Goal: Task Accomplishment & Management: Use online tool/utility

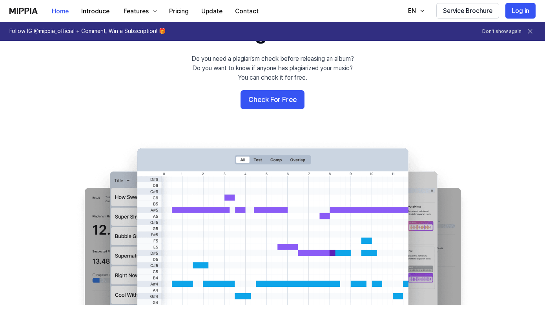
scroll to position [51, 0]
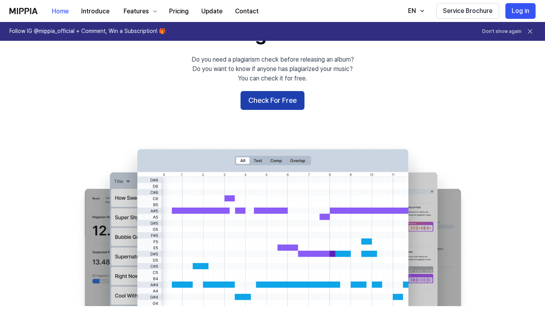
click at [286, 104] on button "Check For Free" at bounding box center [273, 100] width 64 height 19
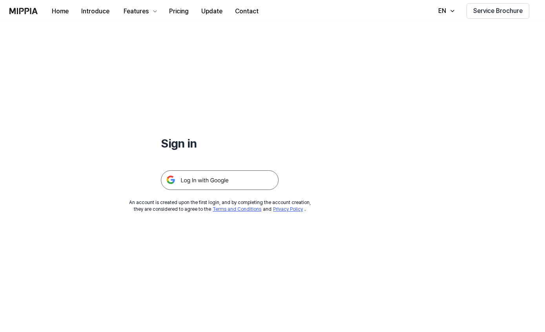
click at [257, 181] on img at bounding box center [220, 180] width 118 height 20
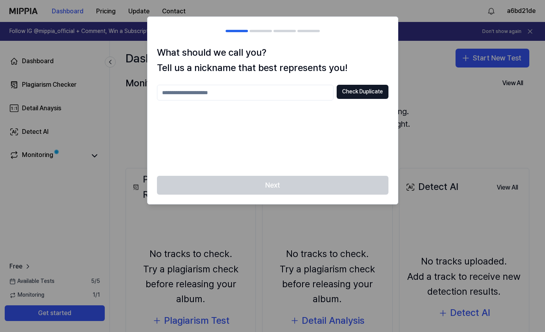
click at [293, 93] on input "text" at bounding box center [245, 93] width 177 height 16
type input "******"
click at [297, 190] on div "Next" at bounding box center [273, 190] width 250 height 28
click at [378, 89] on button "Check Duplicate" at bounding box center [363, 92] width 52 height 14
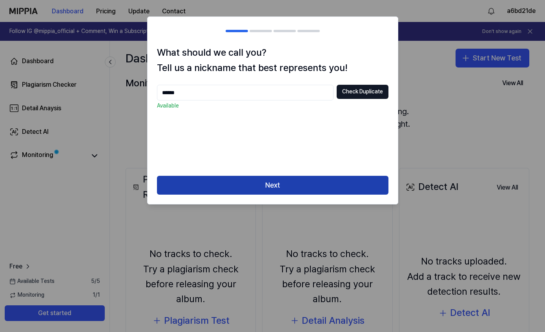
click at [321, 188] on button "Next" at bounding box center [273, 185] width 232 height 19
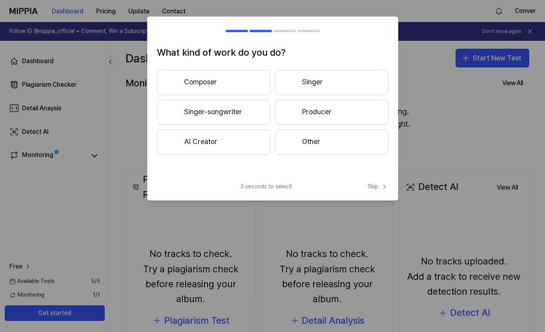
click at [232, 84] on button "Composer" at bounding box center [213, 82] width 113 height 25
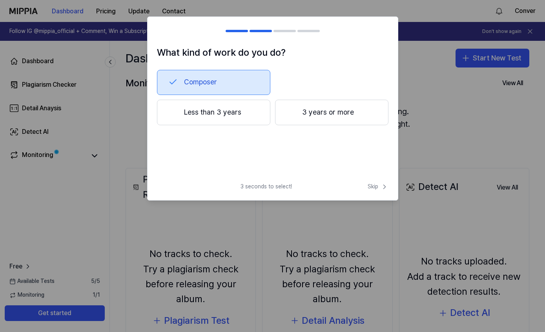
click at [244, 119] on button "Less than 3 years" at bounding box center [213, 113] width 113 height 26
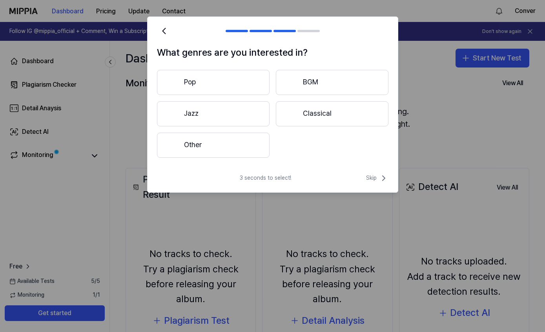
click at [241, 149] on button "Other" at bounding box center [213, 145] width 113 height 25
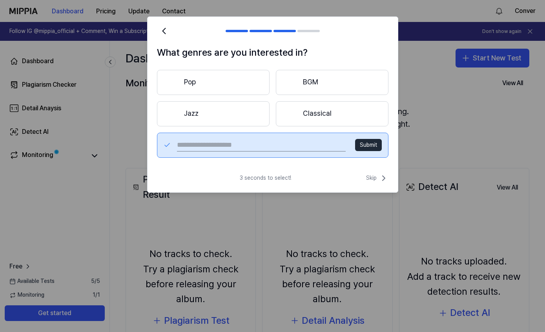
click at [233, 84] on button "Pop" at bounding box center [213, 82] width 113 height 25
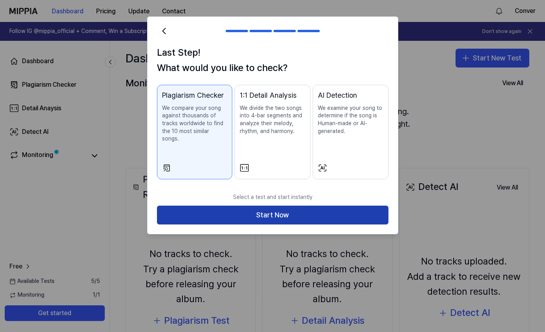
click at [308, 207] on button "Start Now" at bounding box center [273, 215] width 232 height 19
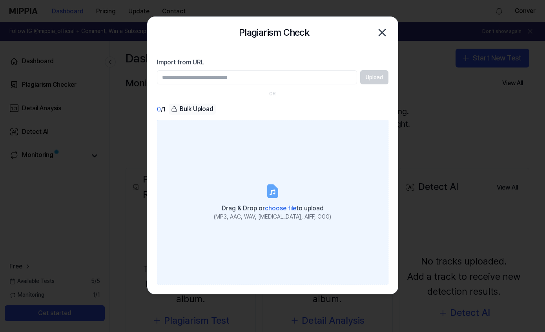
click at [283, 206] on span "choose file" at bounding box center [280, 207] width 31 height 7
click at [0, 0] on input "Drag & Drop or choose file to upload (MP3, AAC, WAV, FLAC, AIFF, OGG)" at bounding box center [0, 0] width 0 height 0
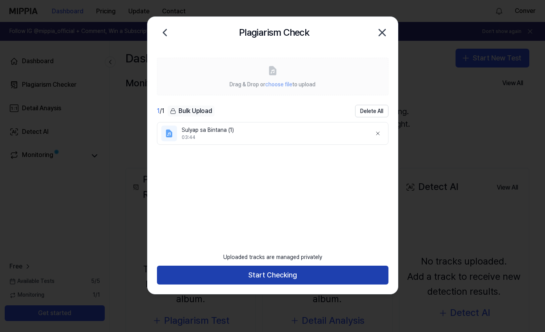
click at [347, 272] on button "Start Checking" at bounding box center [273, 275] width 232 height 19
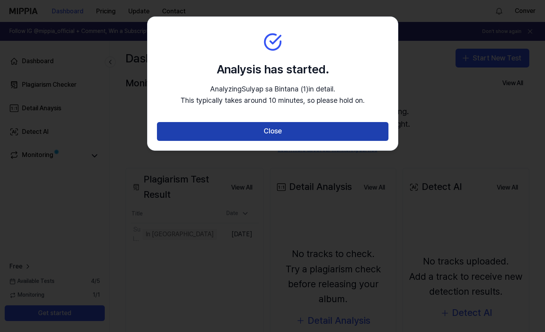
click at [319, 128] on button "Close" at bounding box center [273, 131] width 232 height 19
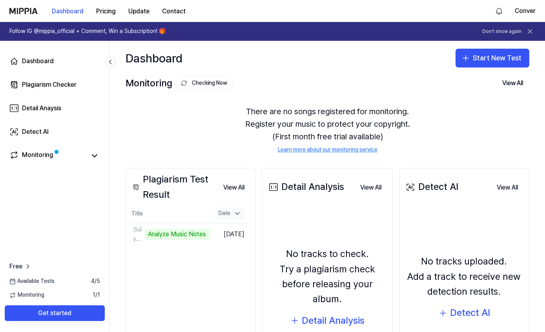
click at [239, 210] on icon at bounding box center [237, 214] width 8 height 8
click at [240, 209] on div "Date" at bounding box center [229, 213] width 29 height 13
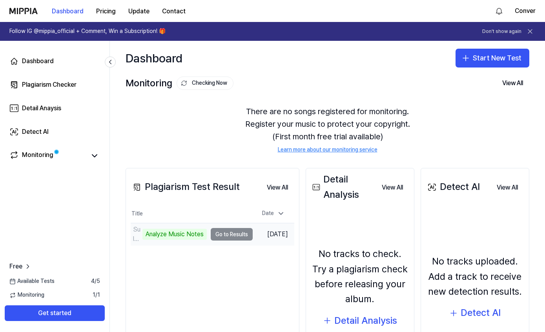
click at [188, 225] on div "Sulyap sa Bintana (1) Analyze Music Notes" at bounding box center [169, 234] width 76 height 19
click at [235, 223] on td "Sulyap sa Bintana (1) Analyze Music Notes Go to Results" at bounding box center [192, 234] width 122 height 22
click at [177, 229] on div "Analyze Music Notes" at bounding box center [174, 234] width 64 height 11
click at [236, 223] on td "Sulyap sa Bintana (1) Analyze Music Notes Go to Results" at bounding box center [192, 234] width 122 height 22
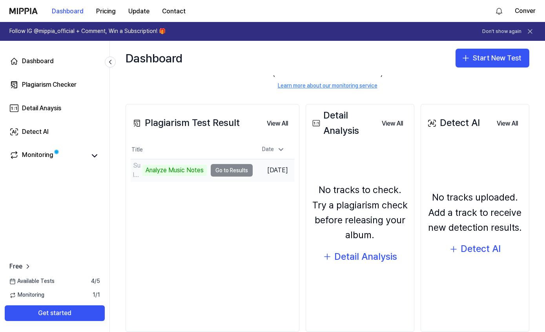
scroll to position [64, 0]
click at [232, 160] on td "Sulyap sa Bintana (1) Analyze Music Notes Go to Results" at bounding box center [192, 171] width 122 height 22
click at [276, 160] on td "Oct 3, 2025" at bounding box center [274, 171] width 42 height 22
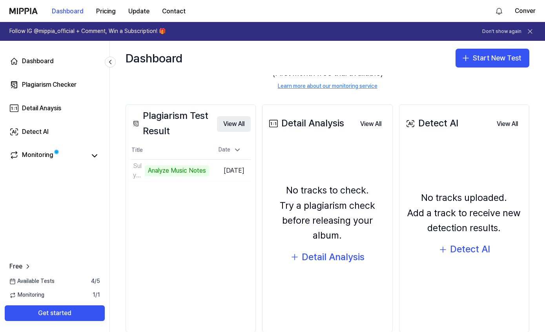
click at [240, 124] on button "View All" at bounding box center [234, 124] width 34 height 16
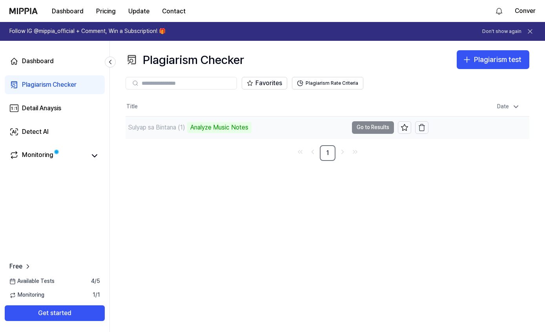
click at [383, 124] on td "Sulyap sa Bintana (1) Analyze Music Notes Go to Results" at bounding box center [277, 128] width 303 height 22
click at [235, 131] on div "Analyze Music Notes" at bounding box center [219, 127] width 64 height 11
click at [512, 107] on icon at bounding box center [516, 107] width 8 height 8
click at [140, 131] on div "Sulyap sa Bintana (1)" at bounding box center [156, 127] width 57 height 9
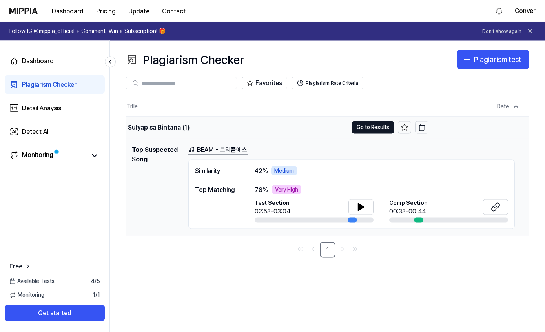
scroll to position [30, 0]
click at [362, 204] on icon at bounding box center [360, 207] width 5 height 7
click at [446, 199] on div "Comp Section 00:33-00:44" at bounding box center [448, 207] width 119 height 17
click at [410, 199] on span "Comp Section" at bounding box center [408, 203] width 38 height 8
click at [498, 203] on icon at bounding box center [497, 205] width 5 height 5
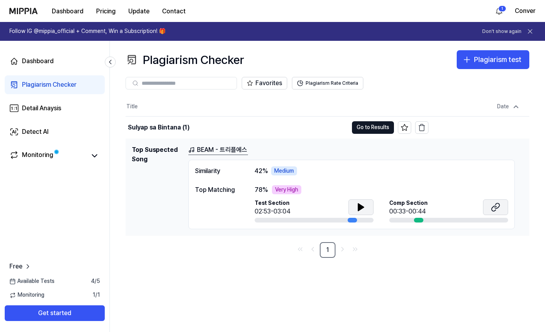
click at [496, 202] on icon at bounding box center [495, 206] width 9 height 9
click at [288, 166] on div "Medium" at bounding box center [284, 170] width 26 height 9
click at [362, 202] on icon at bounding box center [360, 206] width 9 height 9
click at [362, 204] on icon at bounding box center [363, 207] width 2 height 6
click at [374, 121] on button "Go to Results" at bounding box center [373, 127] width 42 height 13
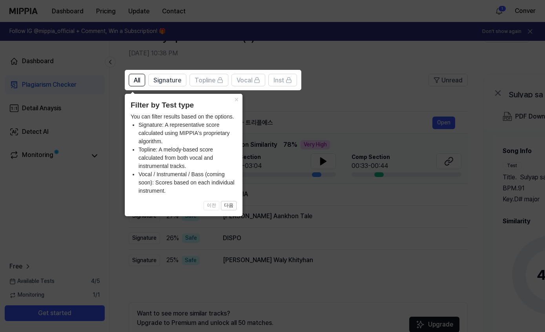
click at [410, 233] on icon at bounding box center [272, 166] width 545 height 332
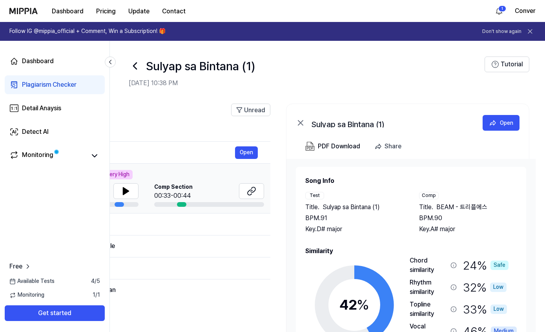
scroll to position [0, 0]
click at [135, 66] on icon at bounding box center [135, 66] width 13 height 13
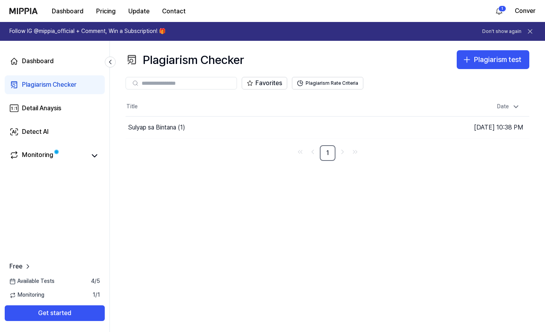
click at [39, 86] on div "Plagiarism Checker" at bounding box center [49, 84] width 55 height 9
click at [28, 59] on div "Dashboard" at bounding box center [38, 61] width 32 height 9
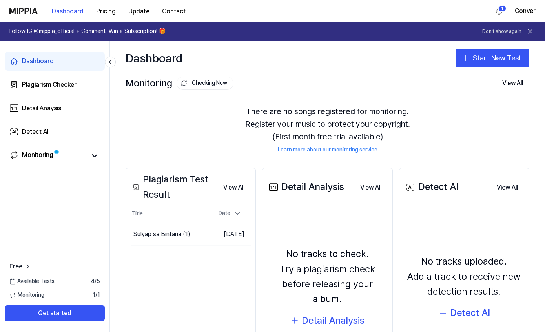
click at [533, 31] on icon at bounding box center [530, 31] width 8 height 8
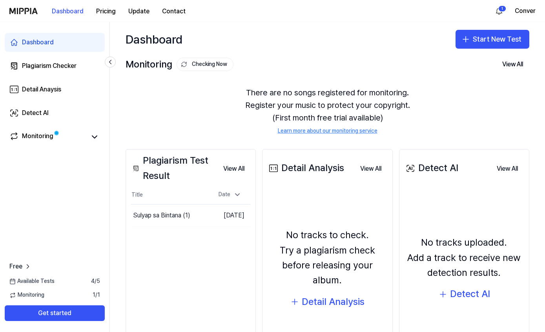
click at [139, 57] on div "Monitoring Checking Now" at bounding box center [180, 64] width 108 height 15
click at [33, 61] on link "Plagiarism Checker" at bounding box center [55, 66] width 100 height 19
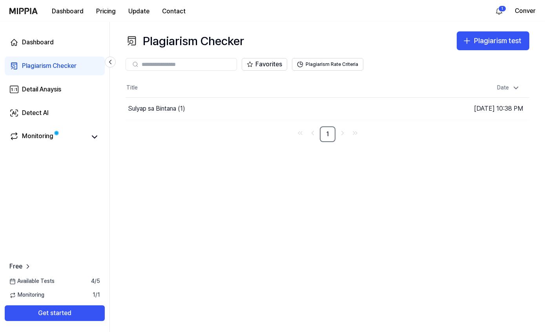
click at [32, 161] on div "Dashboard Plagiarism Checker Detail Anaysis Detect AI Monitoring Free Available…" at bounding box center [55, 177] width 110 height 310
click at [36, 140] on div "Monitoring" at bounding box center [37, 136] width 31 height 11
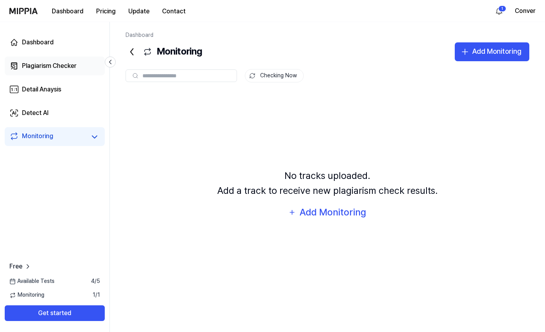
click at [49, 64] on div "Plagiarism Checker" at bounding box center [49, 65] width 55 height 9
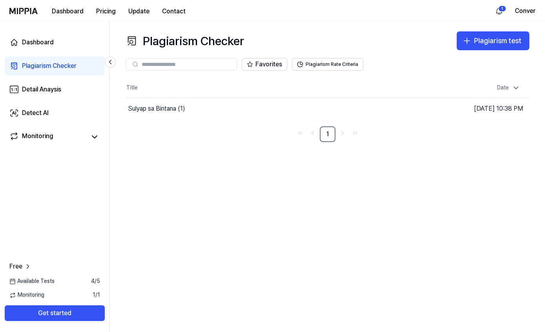
click at [193, 67] on input "text" at bounding box center [187, 64] width 90 height 7
click at [515, 40] on div "Plagiarism test" at bounding box center [497, 40] width 47 height 11
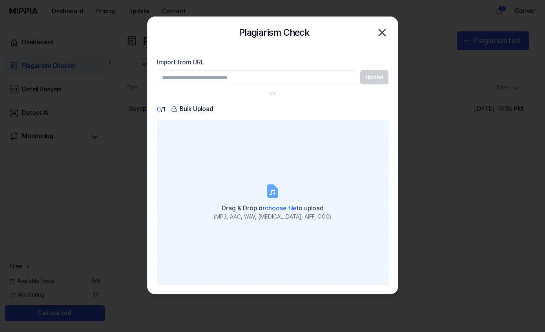
click at [285, 212] on span "choose file" at bounding box center [280, 207] width 31 height 7
click at [0, 0] on input "Drag & Drop or choose file to upload (MP3, AAC, WAV, FLAC, AIFF, OGG)" at bounding box center [0, 0] width 0 height 0
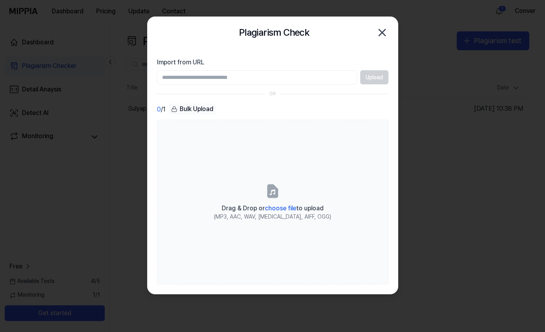
click at [381, 29] on icon "button" at bounding box center [382, 32] width 13 height 13
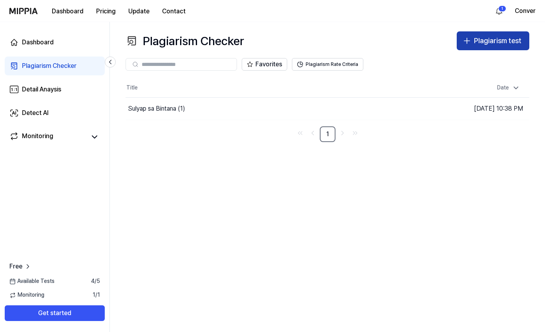
click at [510, 41] on div "Plagiarism test" at bounding box center [497, 40] width 47 height 11
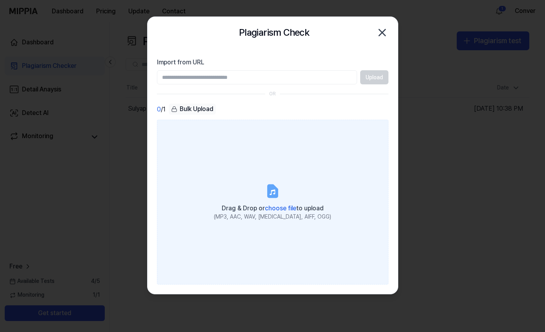
click at [281, 208] on span "choose file" at bounding box center [280, 207] width 31 height 7
click at [0, 0] on input "Drag & Drop or choose file to upload (MP3, AAC, WAV, FLAC, AIFF, OGG)" at bounding box center [0, 0] width 0 height 0
click at [282, 209] on span "choose file" at bounding box center [280, 207] width 31 height 7
click at [0, 0] on input "Drag & Drop or choose file to upload (MP3, AAC, WAV, FLAC, AIFF, OGG)" at bounding box center [0, 0] width 0 height 0
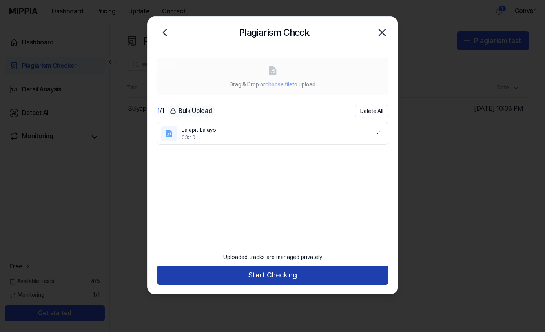
click at [356, 272] on button "Start Checking" at bounding box center [273, 275] width 232 height 19
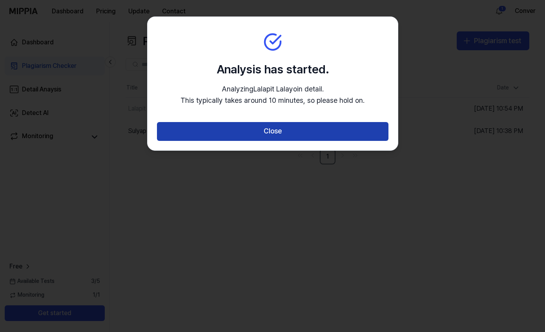
click at [342, 128] on button "Close" at bounding box center [273, 131] width 232 height 19
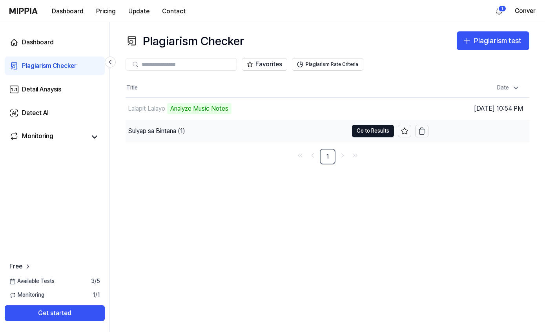
click at [179, 133] on div "Sulyap sa Bintana (1)" at bounding box center [156, 130] width 57 height 9
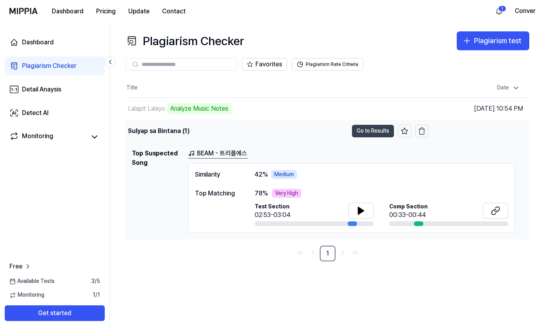
click at [386, 131] on button "Go to Results" at bounding box center [373, 131] width 42 height 13
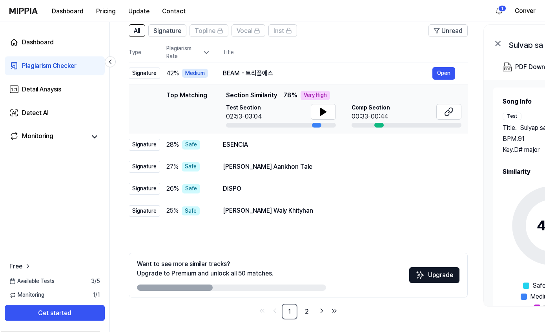
scroll to position [64, 0]
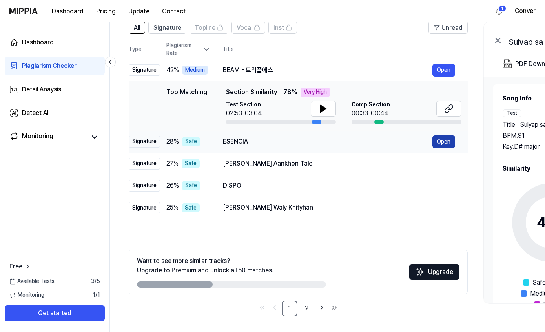
click at [449, 142] on button "Open" at bounding box center [443, 141] width 23 height 13
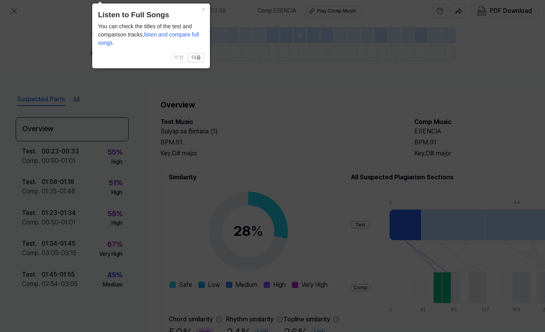
scroll to position [31, 0]
click at [208, 9] on button "×" at bounding box center [203, 9] width 13 height 11
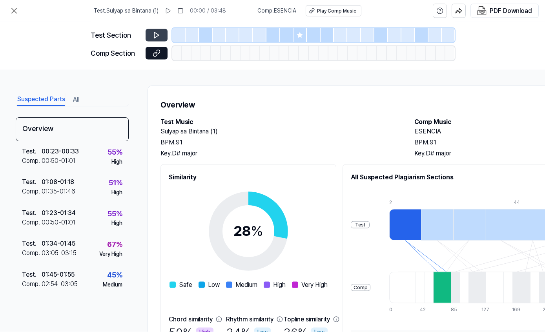
click at [155, 31] on icon at bounding box center [157, 35] width 8 height 8
click at [156, 31] on icon at bounding box center [157, 35] width 8 height 8
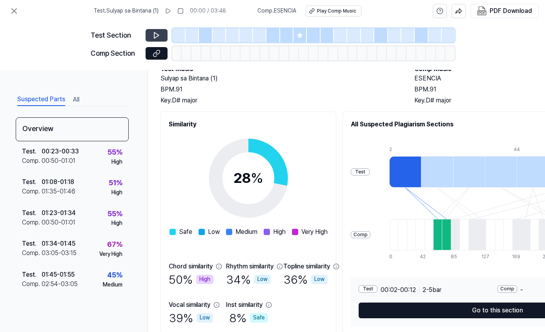
scroll to position [53, 0]
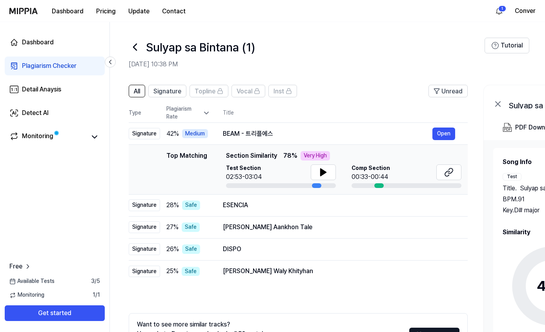
scroll to position [64, 0]
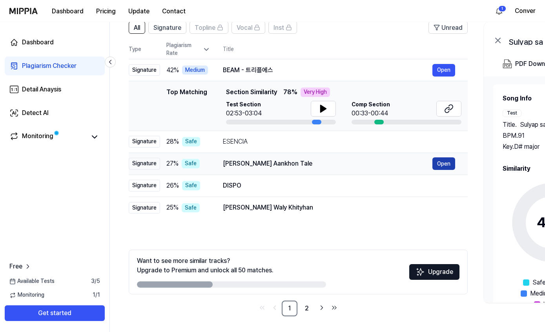
click at [446, 164] on button "Open" at bounding box center [443, 163] width 23 height 13
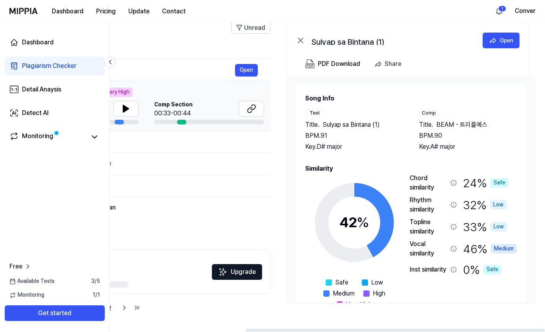
scroll to position [0, 0]
click at [509, 41] on div "Open" at bounding box center [506, 40] width 13 height 9
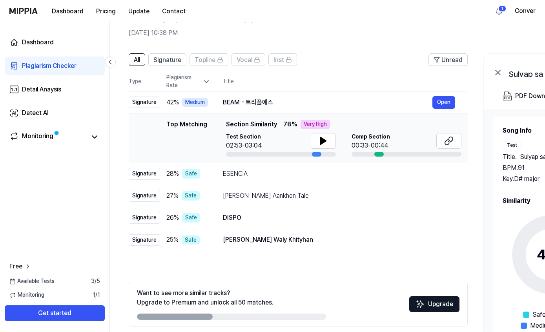
scroll to position [64, 0]
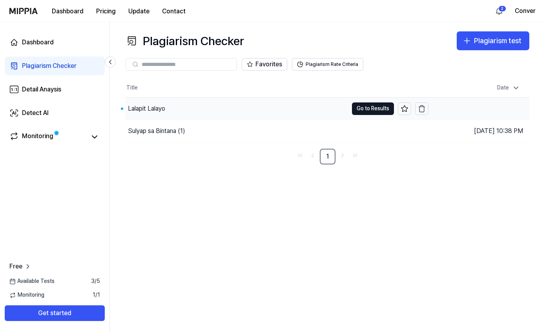
click at [178, 111] on div "Lalapit Lalayo" at bounding box center [237, 109] width 223 height 22
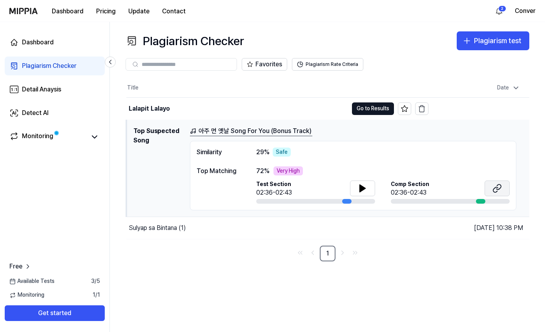
click at [496, 187] on icon at bounding box center [495, 189] width 5 height 5
click at [381, 108] on button "Go to Results" at bounding box center [373, 108] width 42 height 13
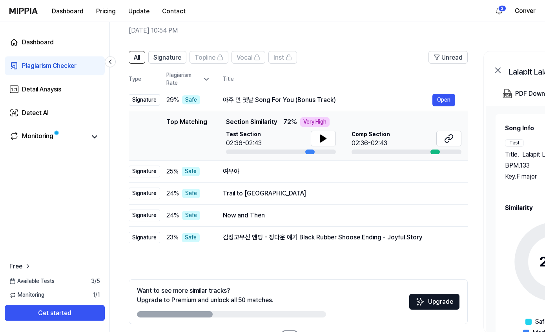
scroll to position [34, 0]
click at [321, 133] on button at bounding box center [323, 139] width 25 height 16
click at [454, 137] on button at bounding box center [448, 139] width 25 height 16
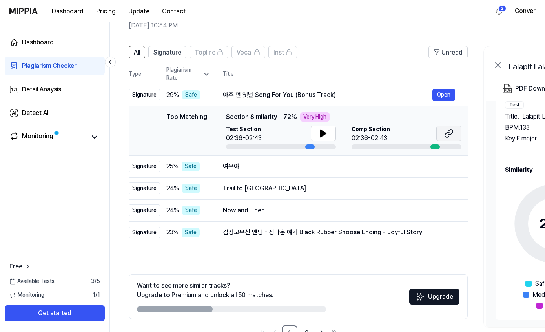
scroll to position [0, 0]
click at [145, 55] on button "All" at bounding box center [137, 52] width 16 height 13
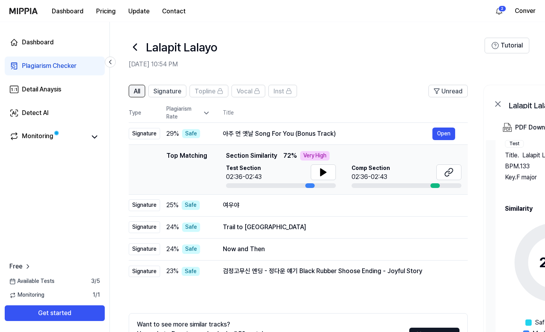
click at [135, 91] on span "All" at bounding box center [137, 91] width 6 height 9
click at [27, 108] on link "Detect AI" at bounding box center [55, 113] width 100 height 19
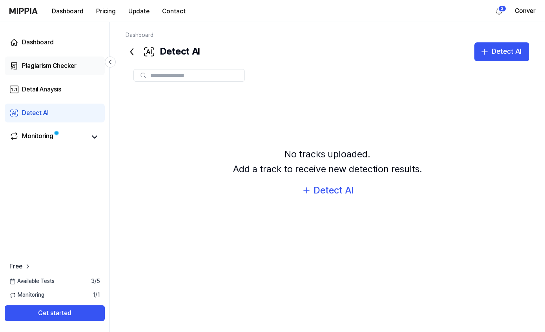
click at [38, 62] on div "Plagiarism Checker" at bounding box center [49, 65] width 55 height 9
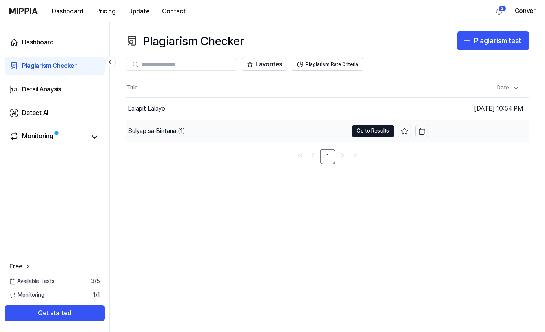
click at [157, 130] on div "Sulyap sa Bintana (1)" at bounding box center [156, 130] width 57 height 9
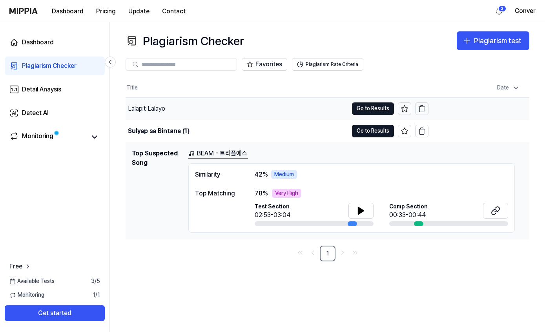
click at [148, 109] on div "Lalapit Lalayo" at bounding box center [146, 108] width 37 height 9
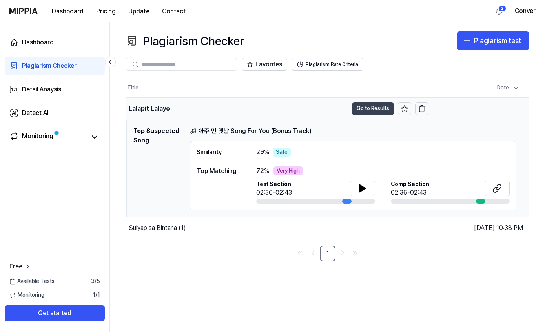
click at [371, 109] on button "Go to Results" at bounding box center [373, 108] width 42 height 13
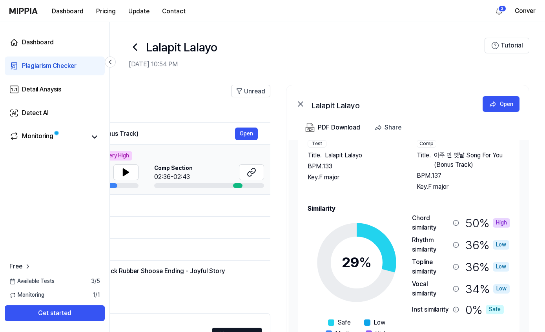
scroll to position [9, 0]
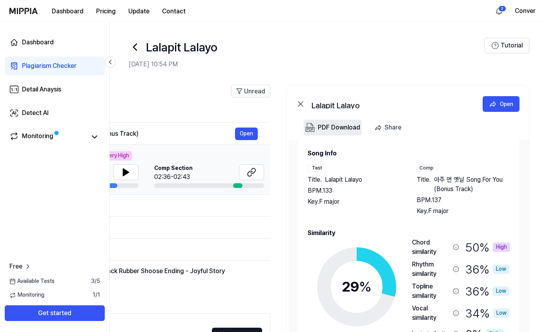
click at [340, 127] on div "PDF Download" at bounding box center [339, 127] width 42 height 10
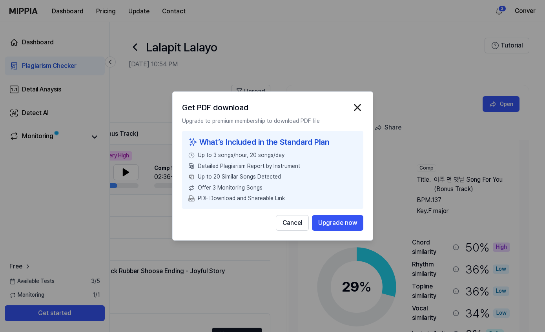
click at [298, 254] on div at bounding box center [272, 166] width 545 height 332
click at [359, 139] on div "What’s Included in the Standard Plan Up to 3 songs/hour, 20 songs/day Detailed …" at bounding box center [272, 170] width 181 height 78
click at [354, 143] on div "What’s Included in the Standard Plan" at bounding box center [272, 142] width 169 height 13
click at [357, 137] on div "What’s Included in the Standard Plan" at bounding box center [272, 142] width 169 height 13
click at [359, 139] on div "What’s Included in the Standard Plan Up to 3 songs/hour, 20 songs/day Detailed …" at bounding box center [272, 170] width 181 height 78
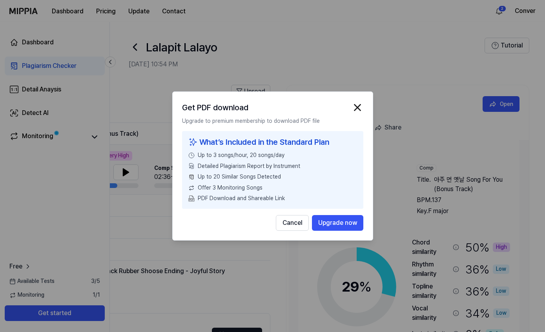
click at [297, 254] on div at bounding box center [272, 166] width 545 height 332
click at [301, 257] on div at bounding box center [272, 166] width 545 height 332
click at [295, 257] on div at bounding box center [272, 166] width 545 height 332
click at [297, 260] on div at bounding box center [272, 166] width 545 height 332
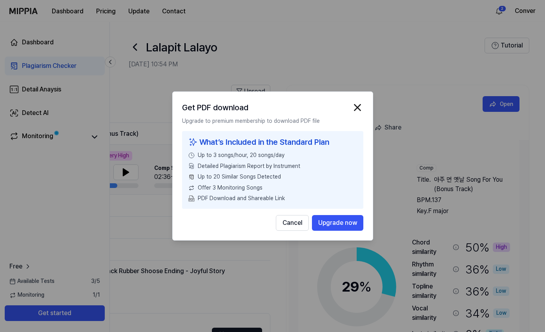
click at [299, 254] on div at bounding box center [272, 166] width 545 height 332
click at [305, 303] on div at bounding box center [272, 166] width 545 height 332
click at [467, 218] on div at bounding box center [272, 166] width 545 height 332
click at [468, 145] on div at bounding box center [272, 166] width 545 height 332
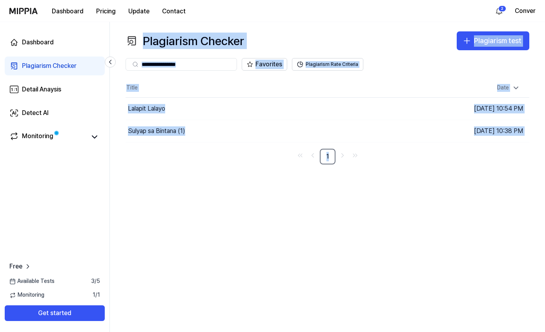
click at [452, 195] on div "Plagiarism Checker Plagiarism test Plagiarism Checker Detail Analysis Detect AI…" at bounding box center [327, 177] width 435 height 310
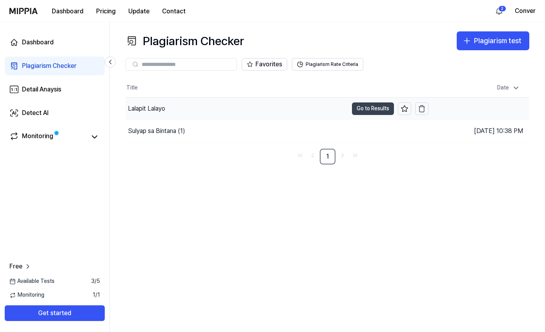
click at [379, 107] on button "Go to Results" at bounding box center [373, 108] width 42 height 13
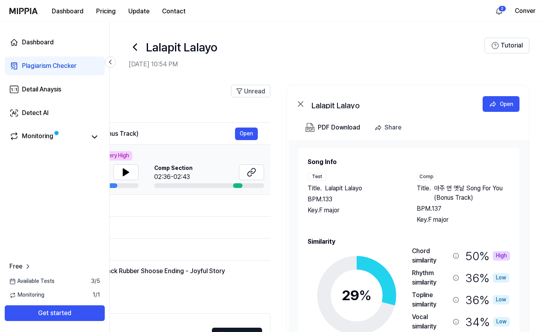
scroll to position [0, 197]
click at [504, 106] on div "Open" at bounding box center [506, 104] width 13 height 9
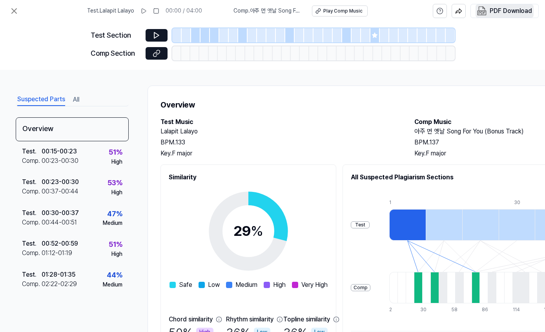
click at [506, 11] on div "PDF Download" at bounding box center [511, 11] width 42 height 10
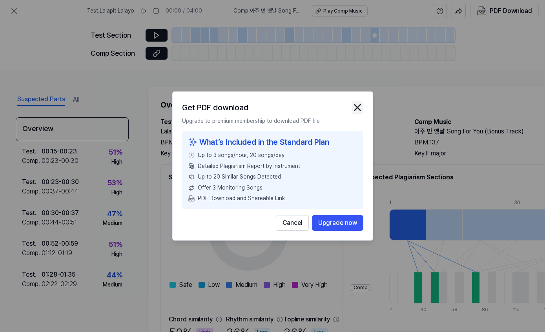
click at [363, 104] on img "button" at bounding box center [358, 108] width 12 height 12
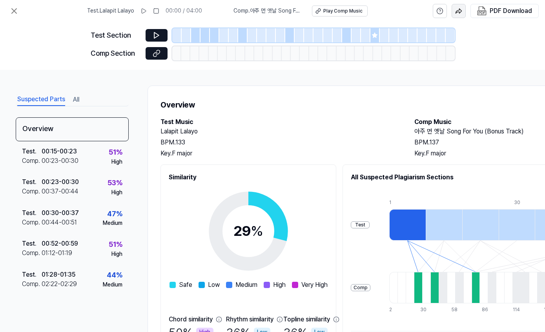
click at [460, 9] on img "button" at bounding box center [458, 10] width 7 height 7
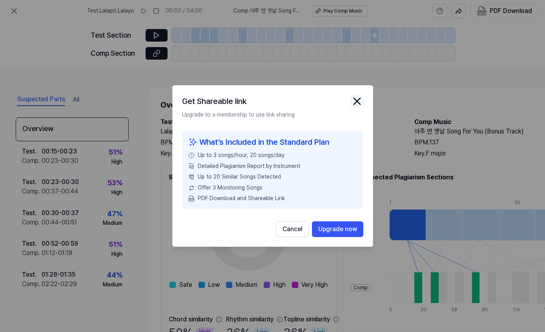
click at [360, 100] on icon "close modal" at bounding box center [357, 101] width 13 height 13
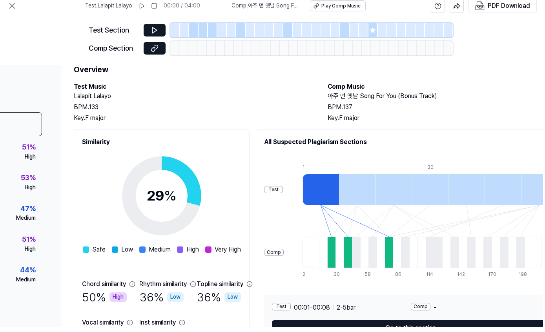
scroll to position [31, 0]
